Goal: Check status: Check status

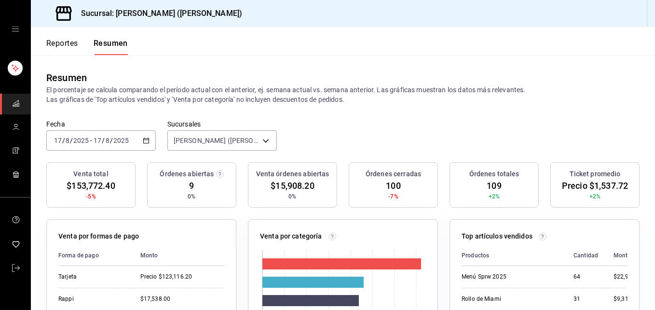
click at [79, 138] on input "2025" at bounding box center [81, 141] width 16 height 8
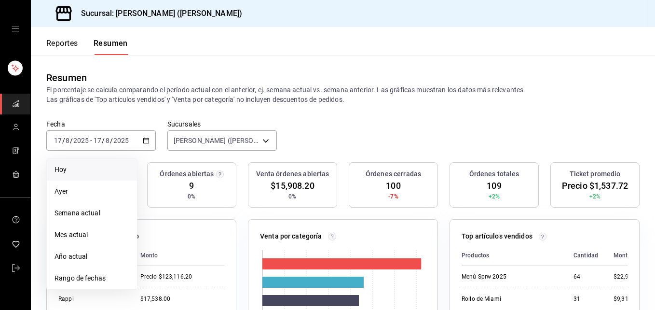
click at [62, 177] on li "Hoy" at bounding box center [92, 170] width 90 height 22
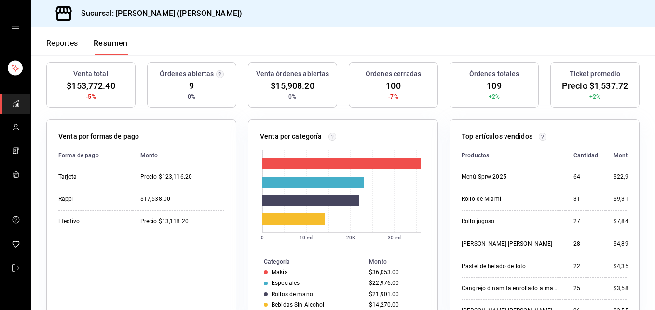
scroll to position [48, 0]
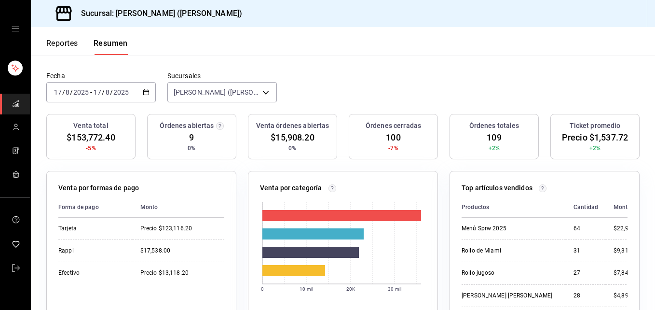
click at [93, 131] on span "$153,772.40" at bounding box center [91, 137] width 48 height 13
click at [78, 91] on input "2025" at bounding box center [81, 92] width 16 height 8
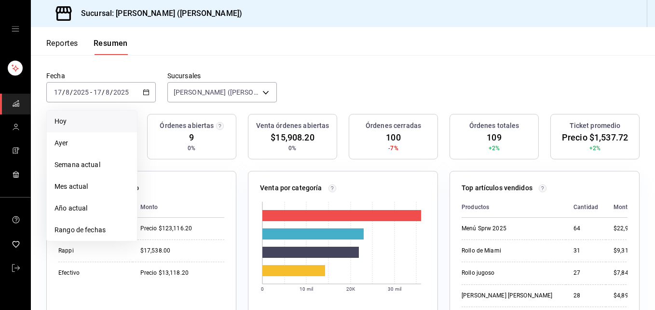
click at [83, 124] on span "Hoy" at bounding box center [92, 121] width 75 height 10
